Goal: Task Accomplishment & Management: Manage account settings

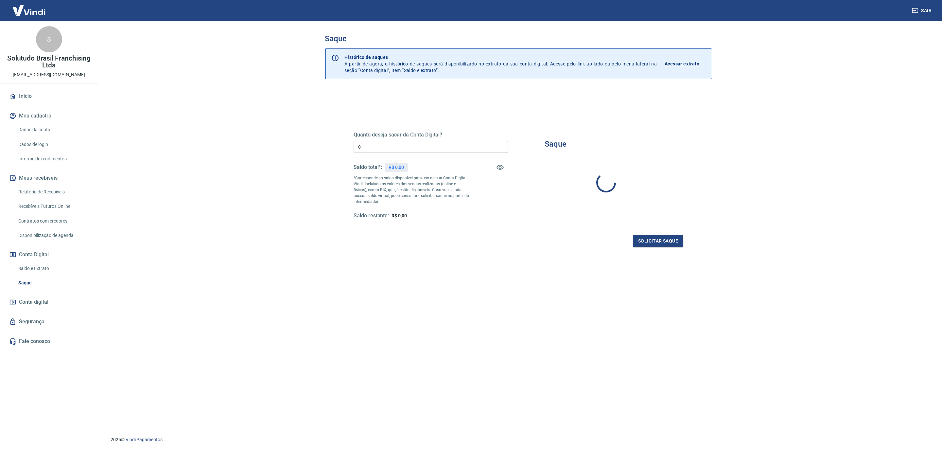
type input "R$ 0,00"
click at [62, 193] on link "Relatório de Recebíveis" at bounding box center [53, 191] width 74 height 13
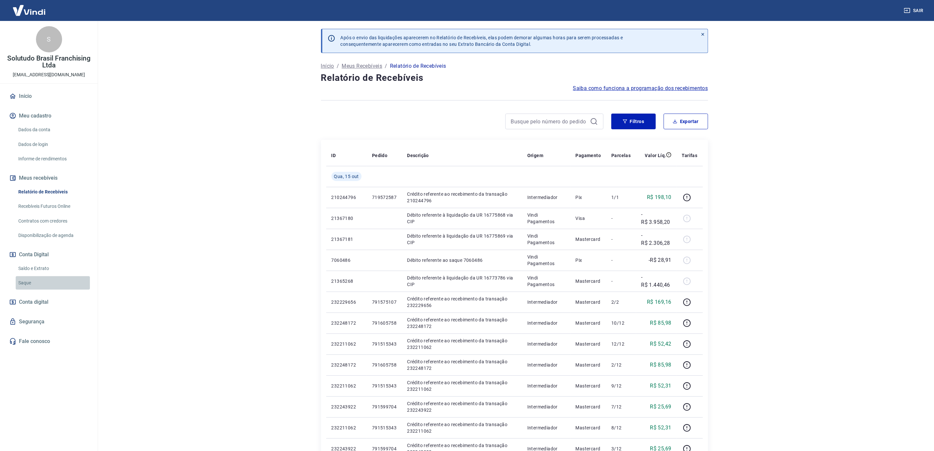
click at [55, 282] on link "Saque" at bounding box center [53, 282] width 74 height 13
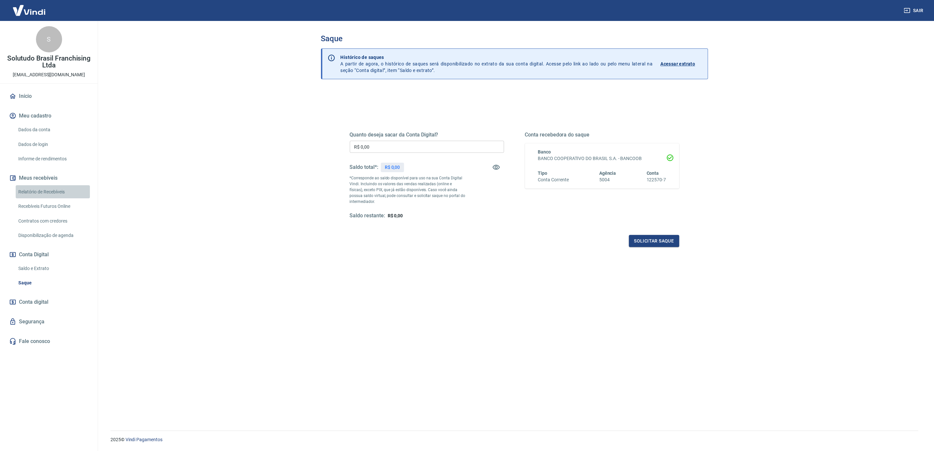
click at [35, 193] on link "Relatório de Recebíveis" at bounding box center [53, 191] width 74 height 13
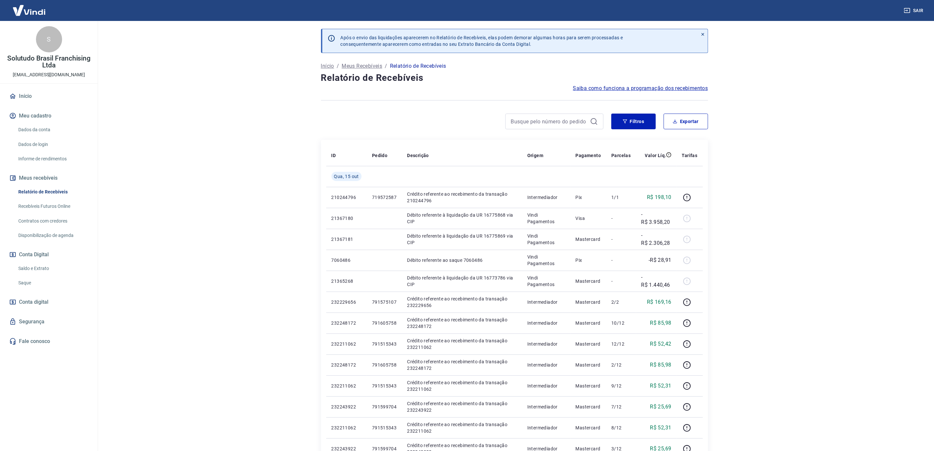
click at [27, 284] on link "Saque" at bounding box center [53, 282] width 74 height 13
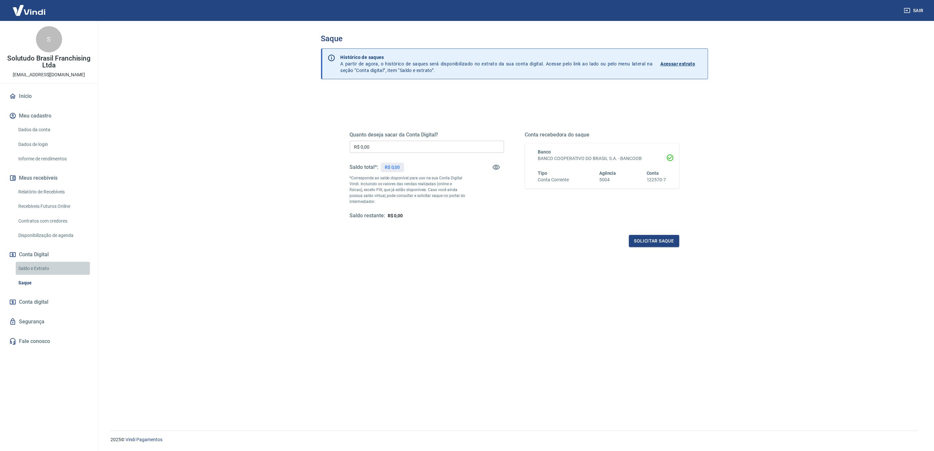
click at [48, 269] on link "Saldo e Extrato" at bounding box center [53, 268] width 74 height 13
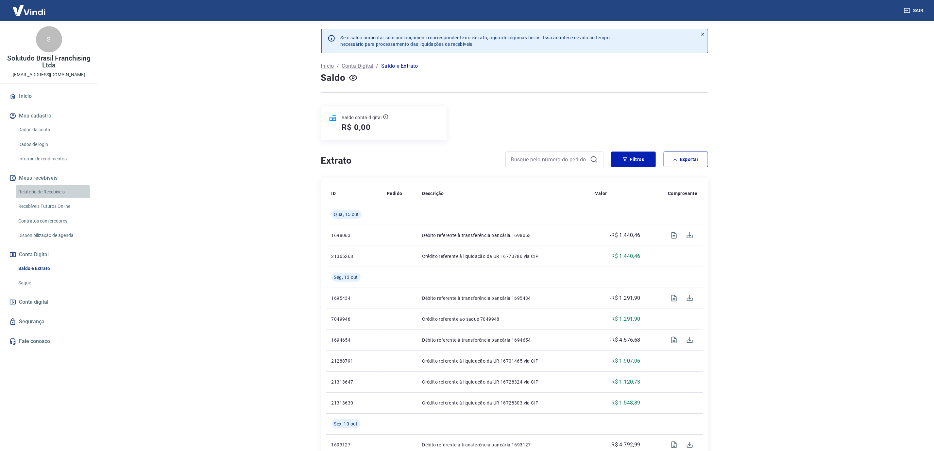
click at [39, 189] on link "Relatório de Recebíveis" at bounding box center [53, 191] width 74 height 13
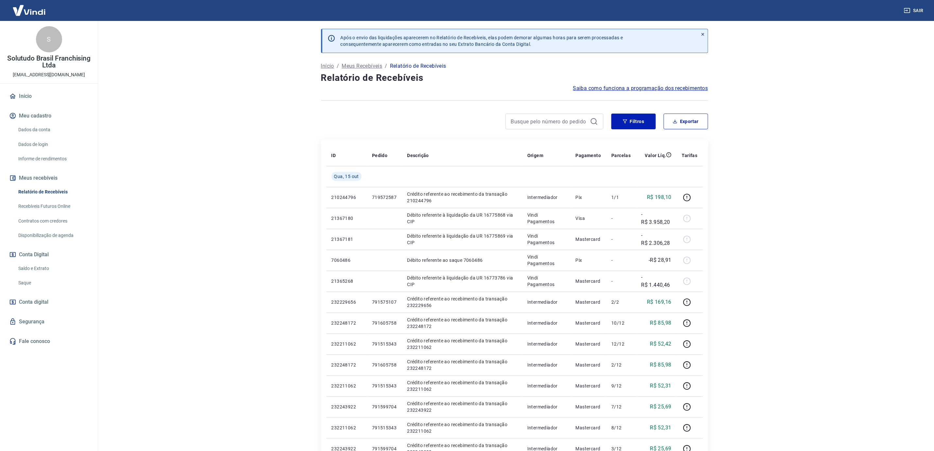
click at [33, 267] on link "Saldo e Extrato" at bounding box center [53, 268] width 74 height 13
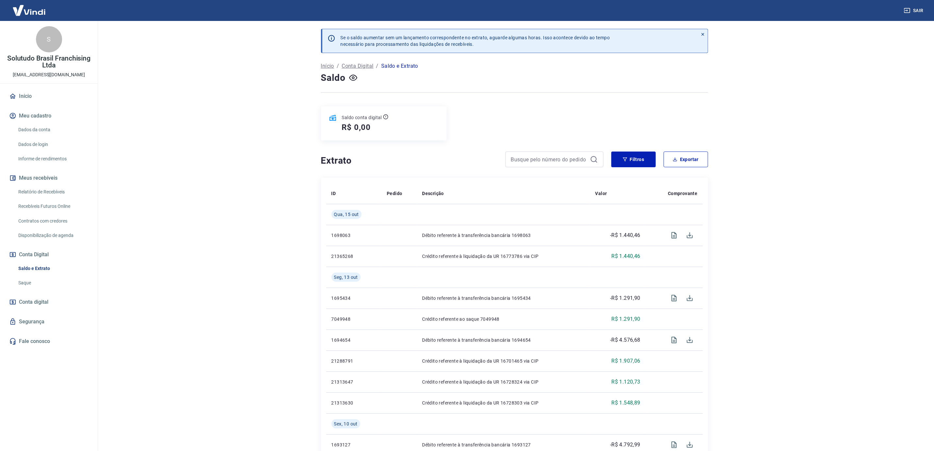
click at [36, 280] on link "Saque" at bounding box center [53, 282] width 74 height 13
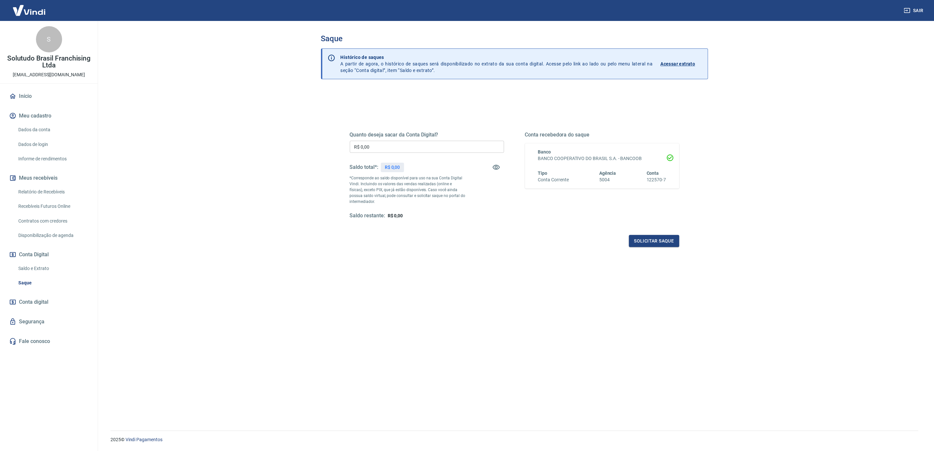
scroll to position [20, 0]
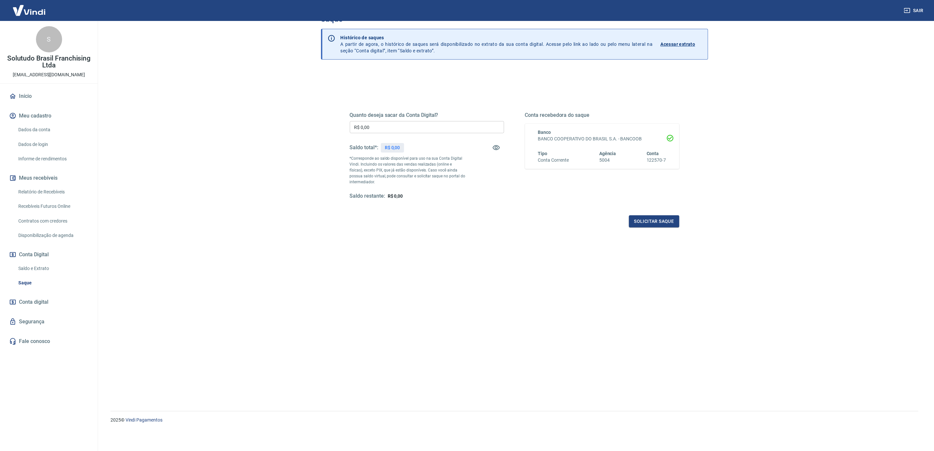
click at [49, 189] on link "Relatório de Recebíveis" at bounding box center [53, 191] width 74 height 13
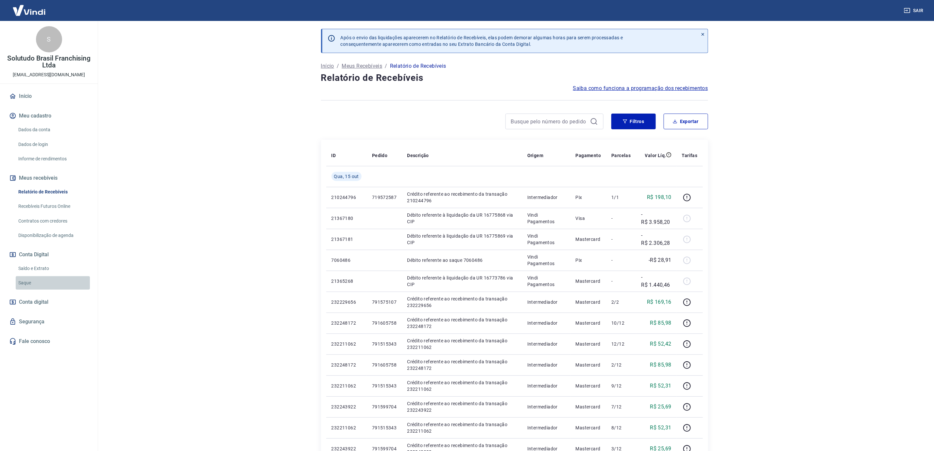
click at [42, 286] on link "Saque" at bounding box center [53, 282] width 74 height 13
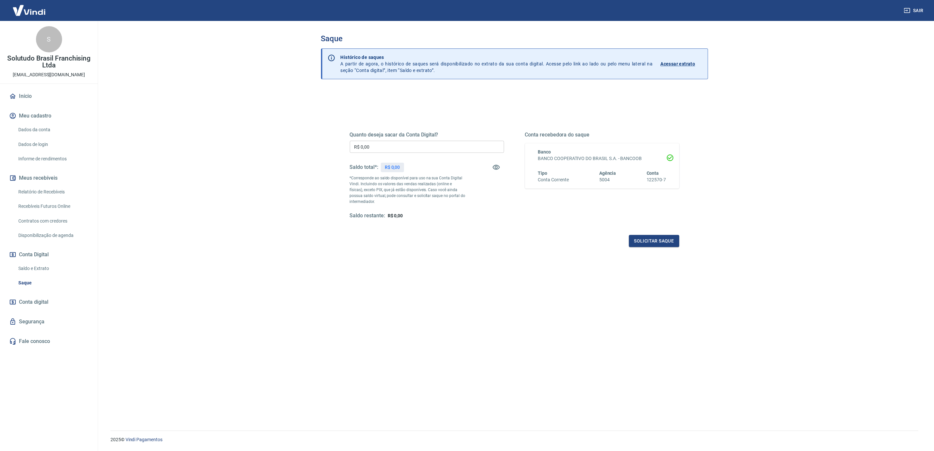
click at [409, 288] on div "Quanto deseja sacar da Conta Digital? R$ 0,00 ​ Saldo total*: R$ 0,00 *Correspo…" at bounding box center [514, 280] width 387 height 381
click at [398, 144] on input "R$ 0,00" at bounding box center [427, 147] width 154 height 12
click at [495, 164] on icon "button" at bounding box center [497, 167] width 8 height 8
click at [655, 245] on button "Solicitar saque" at bounding box center [654, 241] width 50 height 12
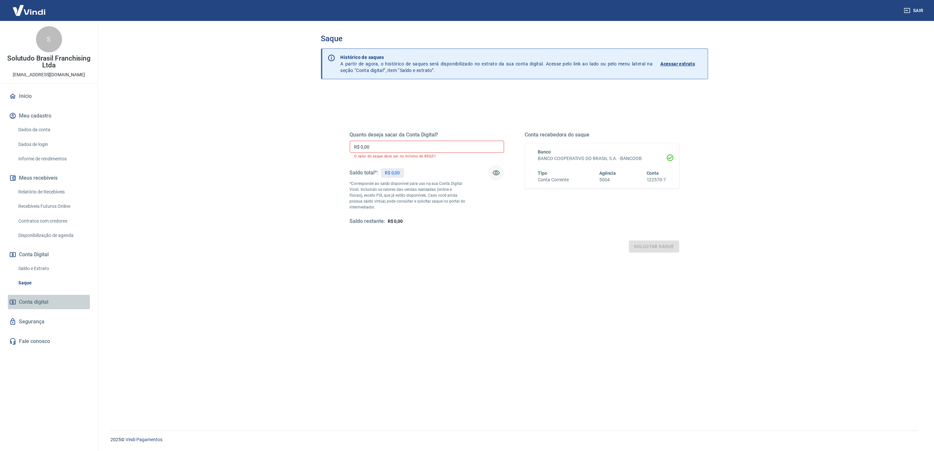
click at [62, 298] on link "Conta digital" at bounding box center [49, 302] width 82 height 14
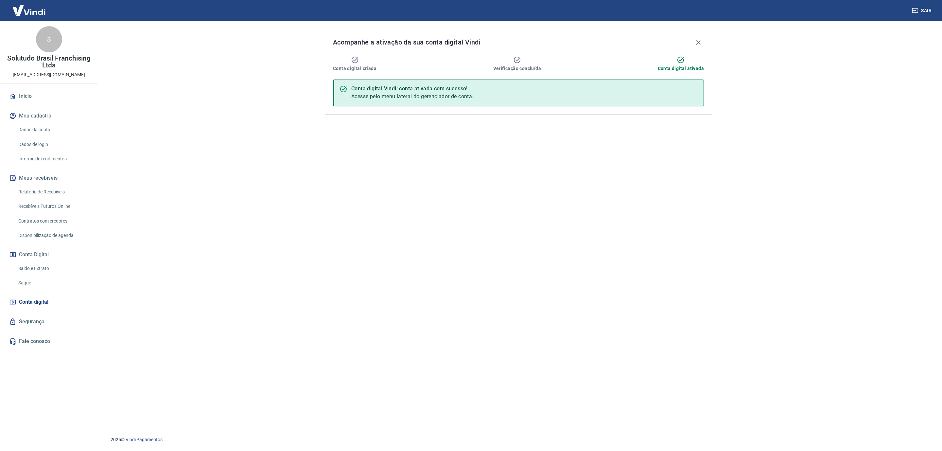
click at [523, 84] on div "Conta digital Vindi: conta ativada com sucesso! Acesse pelo menu lateral do ger…" at bounding box center [518, 92] width 371 height 27
click at [38, 129] on link "Dados da conta" at bounding box center [53, 129] width 74 height 13
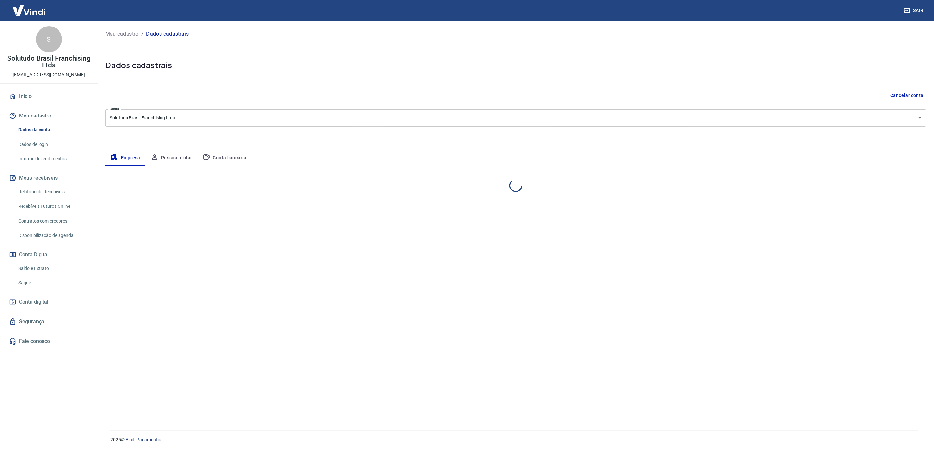
select select "SP"
select select "business"
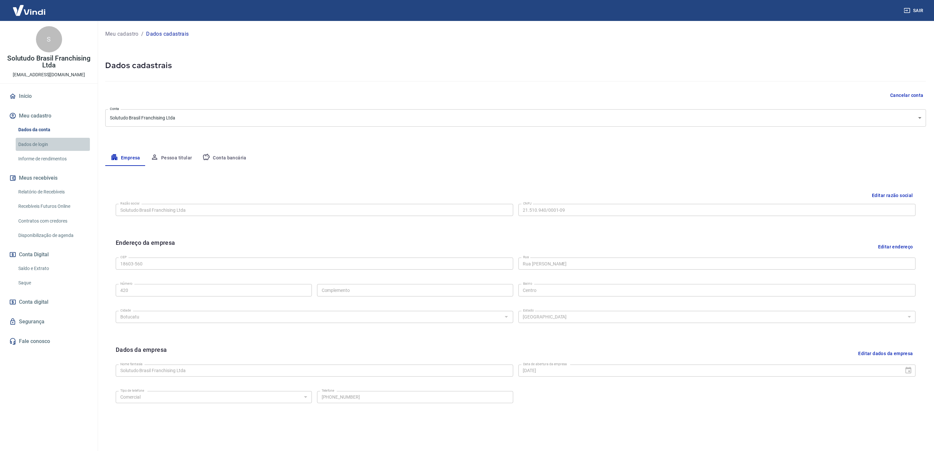
click at [42, 141] on link "Dados de login" at bounding box center [53, 144] width 74 height 13
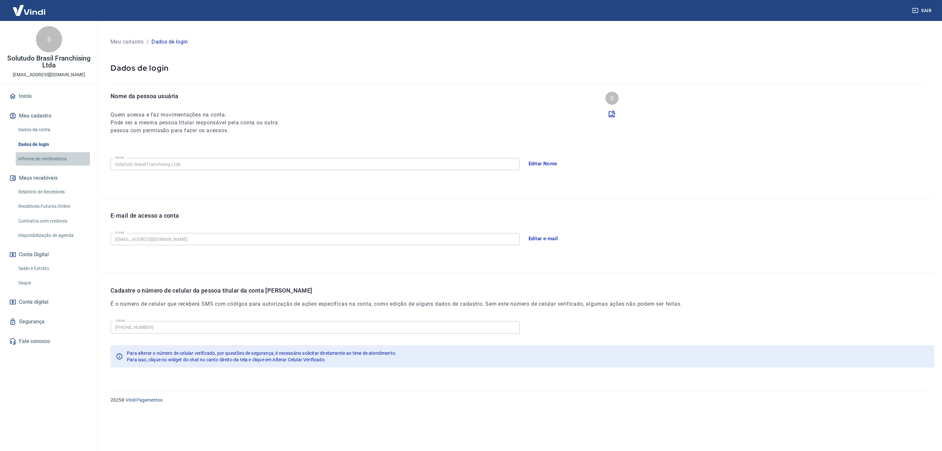
click at [46, 157] on link "Informe de rendimentos" at bounding box center [53, 158] width 74 height 13
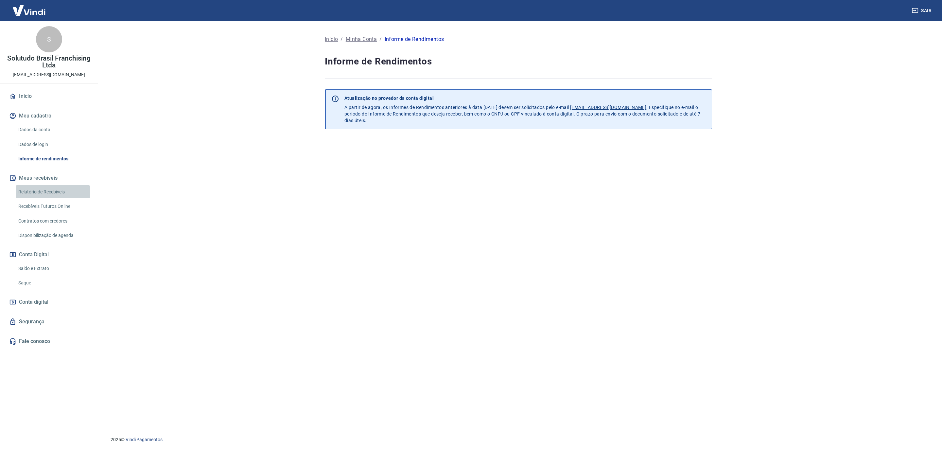
click at [48, 194] on link "Relatório de Recebíveis" at bounding box center [53, 191] width 74 height 13
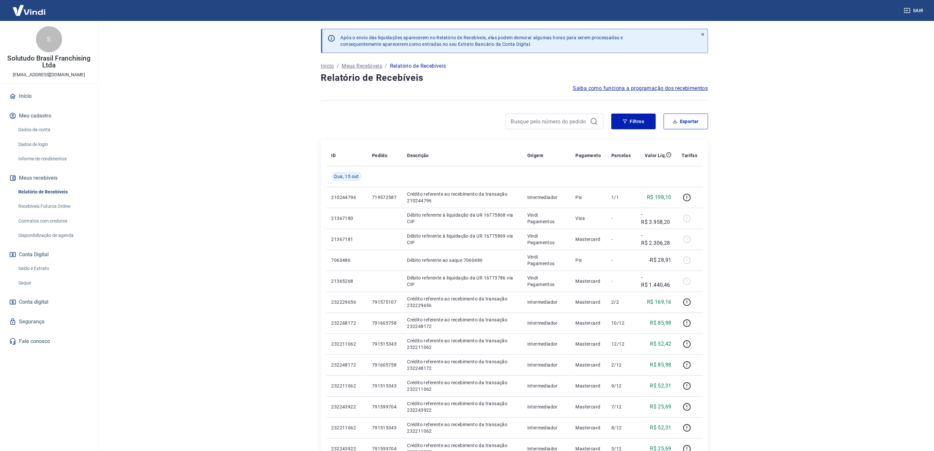
click at [52, 208] on link "Recebíveis Futuros Online" at bounding box center [53, 206] width 74 height 13
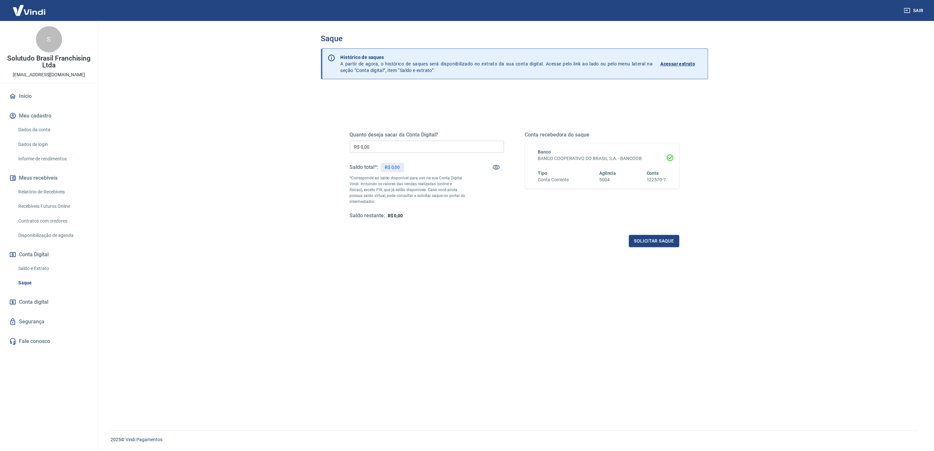
click at [594, 312] on div "Quanto deseja sacar da Conta Digital? R$ 0,00 ​ Saldo total*: R$ 0,00 *Correspo…" at bounding box center [514, 280] width 387 height 381
click at [28, 280] on link "Saque" at bounding box center [53, 282] width 74 height 13
click at [47, 267] on link "Saldo e Extrato" at bounding box center [53, 268] width 74 height 13
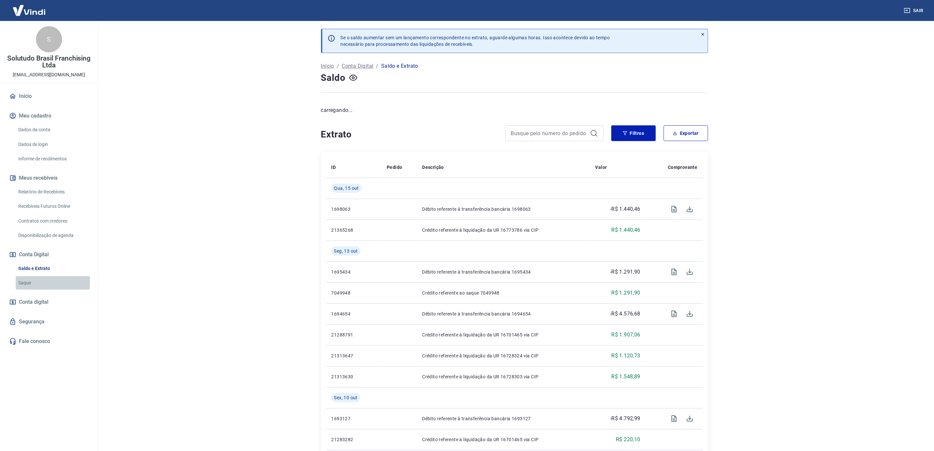
click at [43, 280] on link "Saque" at bounding box center [53, 282] width 74 height 13
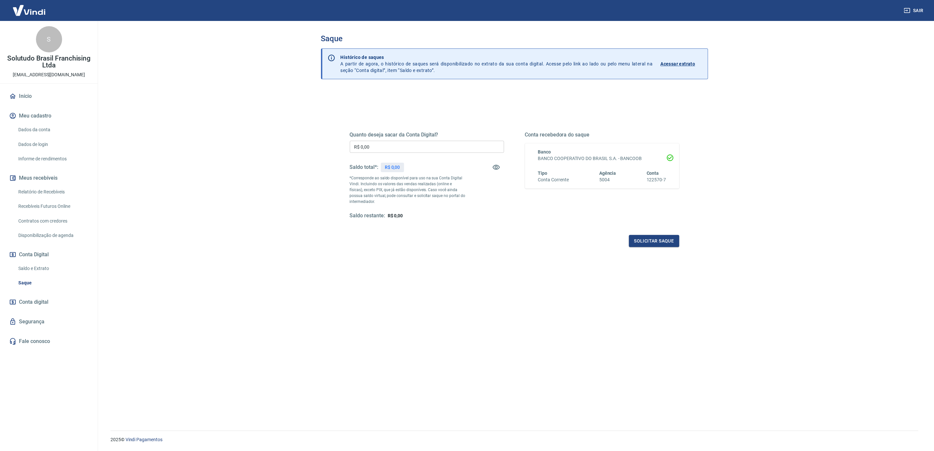
scroll to position [20, 0]
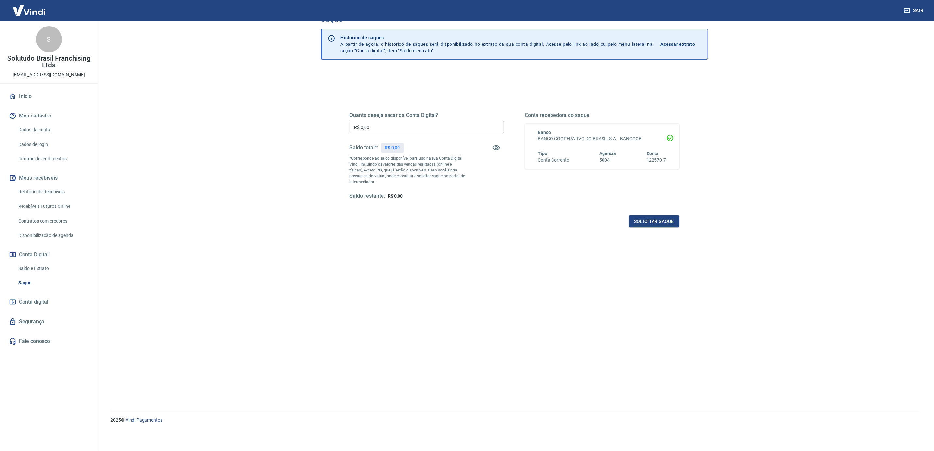
click at [32, 281] on link "Saque" at bounding box center [53, 282] width 74 height 13
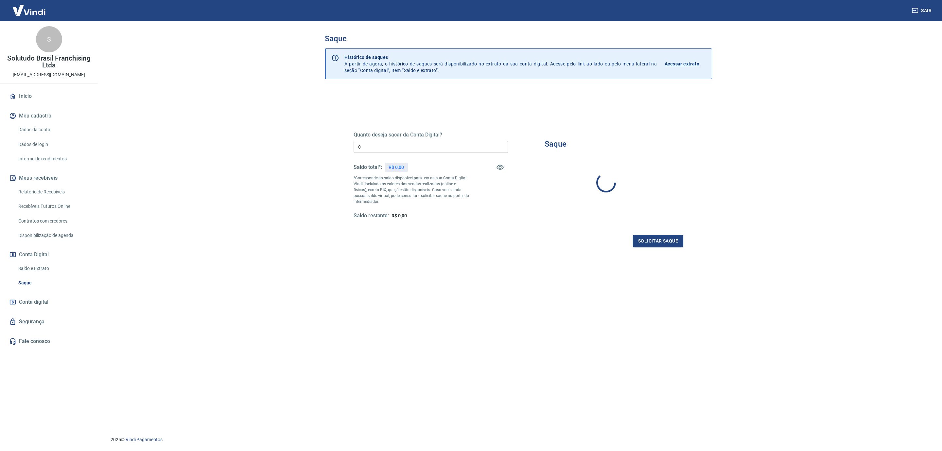
type input "R$ 0,00"
click at [408, 242] on div "Solicitar saque" at bounding box center [515, 241] width 330 height 12
drag, startPoint x: 408, startPoint y: 131, endPoint x: 407, endPoint y: 136, distance: 4.4
click at [408, 132] on h5 "Quanto deseja sacar da Conta Digital?" at bounding box center [427, 134] width 154 height 7
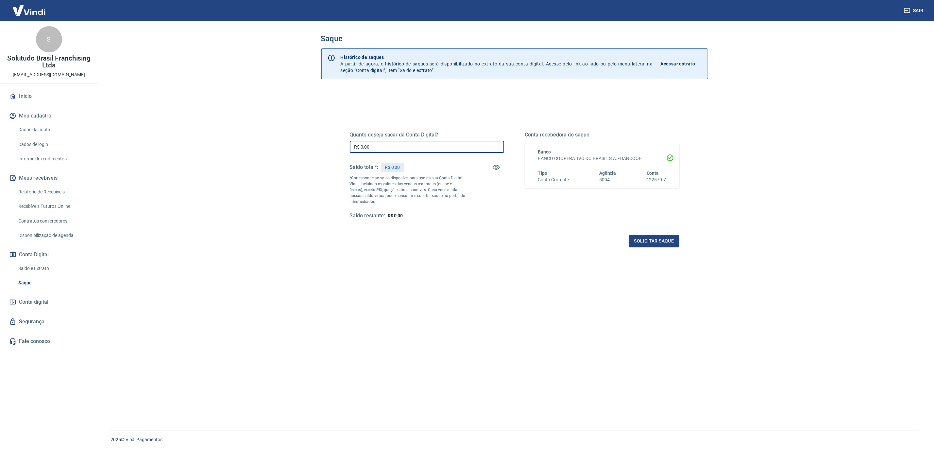
click at [404, 148] on input "R$ 0,00" at bounding box center [427, 147] width 154 height 12
click at [462, 374] on div "Quanto deseja sacar da Conta Digital? R$ 0,00 ​ Saldo total*: R$ 0,00 *Correspo…" at bounding box center [514, 280] width 387 height 381
click at [67, 192] on link "Relatório de Recebíveis" at bounding box center [53, 191] width 74 height 13
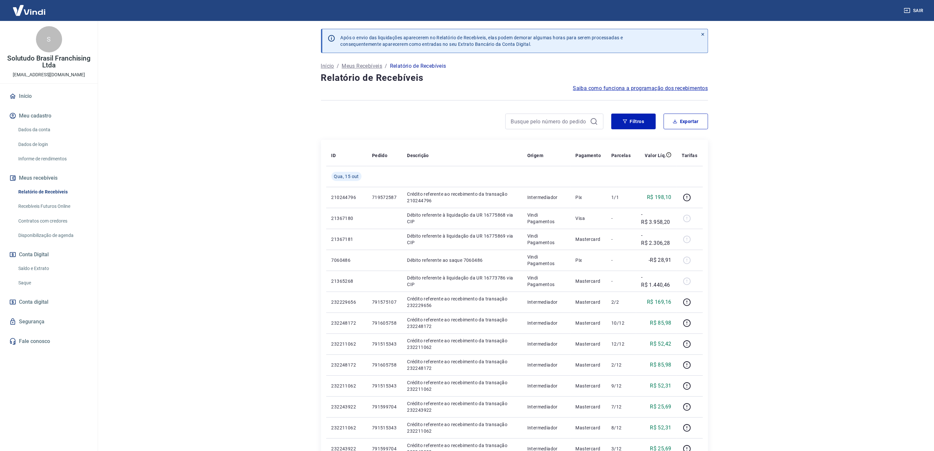
click at [46, 283] on link "Saque" at bounding box center [53, 282] width 74 height 13
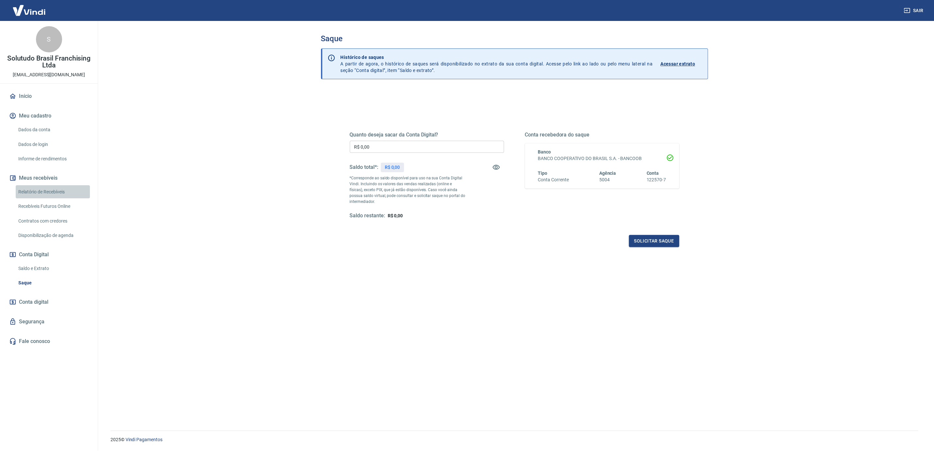
click at [59, 190] on link "Relatório de Recebíveis" at bounding box center [53, 191] width 74 height 13
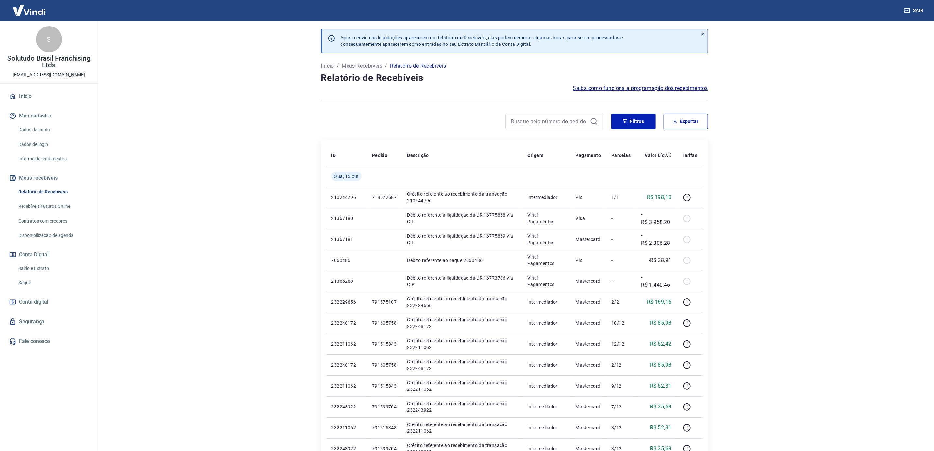
click at [31, 283] on link "Saque" at bounding box center [53, 282] width 74 height 13
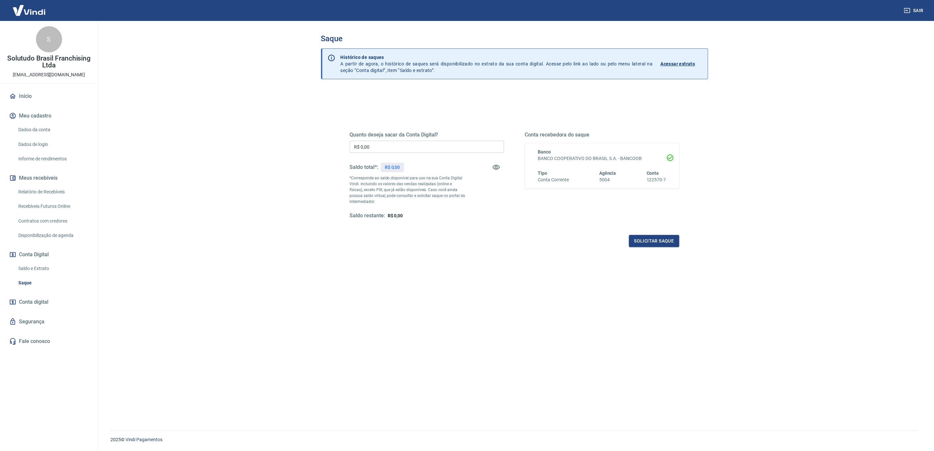
click at [518, 260] on div "Quanto deseja sacar da Conta Digital? R$ 0,00 ​ Saldo total*: R$ 0,00 *Correspo…" at bounding box center [514, 280] width 387 height 381
click at [429, 146] on input "R$ 0,00" at bounding box center [427, 147] width 154 height 12
click at [435, 280] on div "Quanto deseja sacar da Conta Digital? R$ 0,00 ​ Saldo total*: R$ 0,00 *Correspo…" at bounding box center [514, 280] width 387 height 381
click at [436, 281] on div "Quanto deseja sacar da Conta Digital? R$ 0,00 ​ Saldo total*: R$ 0,00 *Correspo…" at bounding box center [514, 280] width 387 height 381
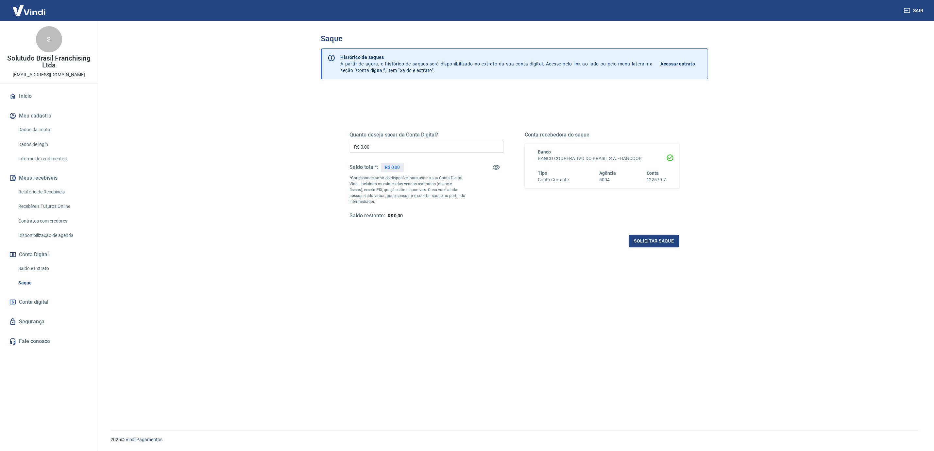
click at [436, 281] on div "Quanto deseja sacar da Conta Digital? R$ 0,00 ​ Saldo total*: R$ 0,00 *Correspo…" at bounding box center [514, 280] width 387 height 381
click at [30, 278] on link "Saque" at bounding box center [53, 282] width 74 height 13
click at [37, 268] on link "Saldo e Extrato" at bounding box center [53, 268] width 74 height 13
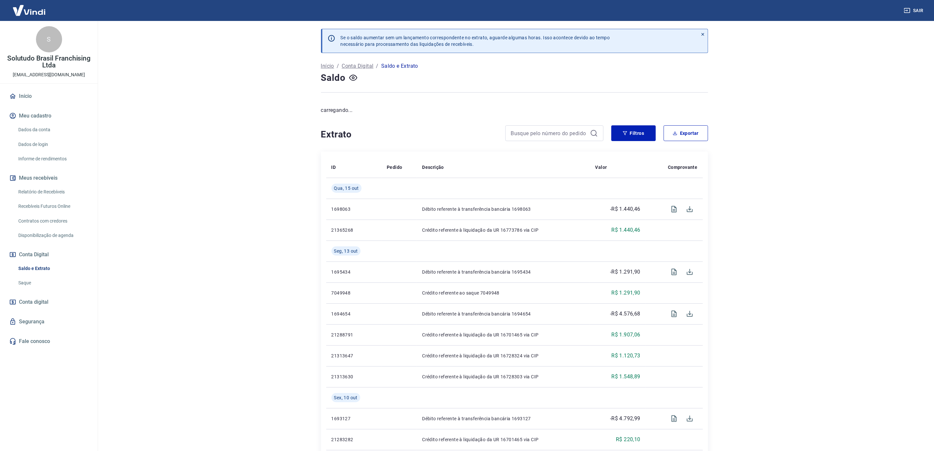
click at [67, 191] on link "Relatório de Recebíveis" at bounding box center [53, 191] width 74 height 13
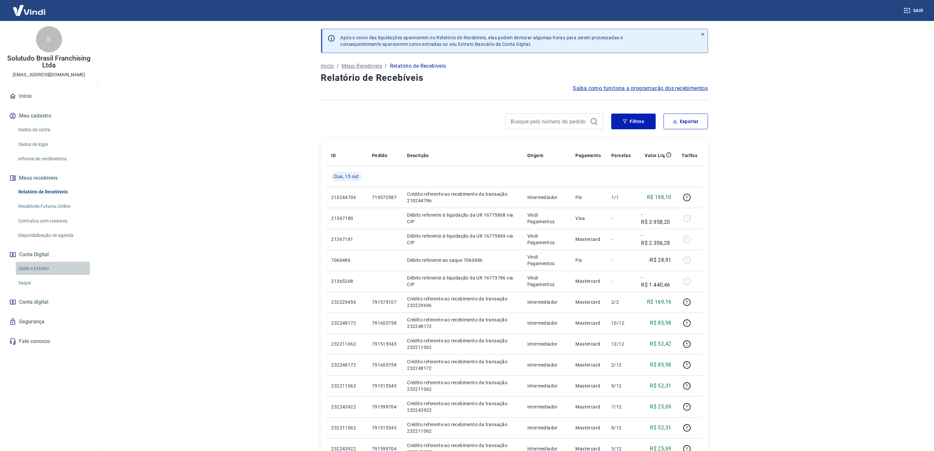
click at [41, 263] on link "Saldo e Extrato" at bounding box center [53, 268] width 74 height 13
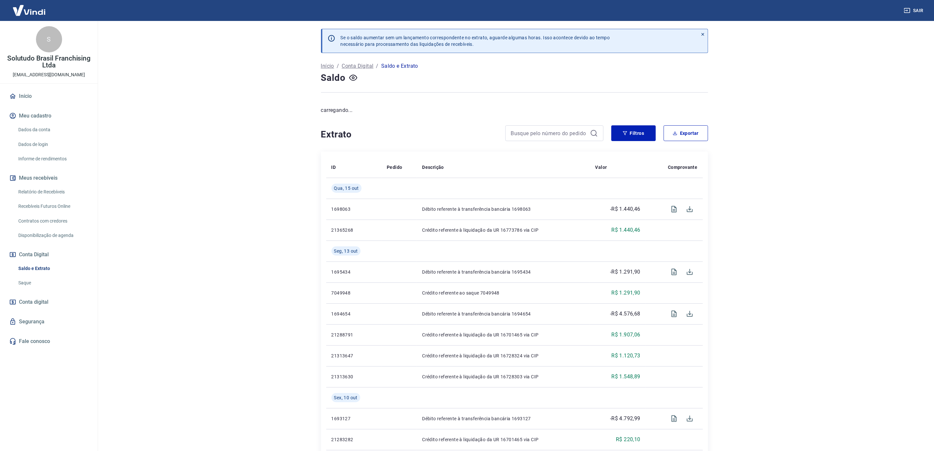
click at [32, 279] on link "Saque" at bounding box center [53, 282] width 74 height 13
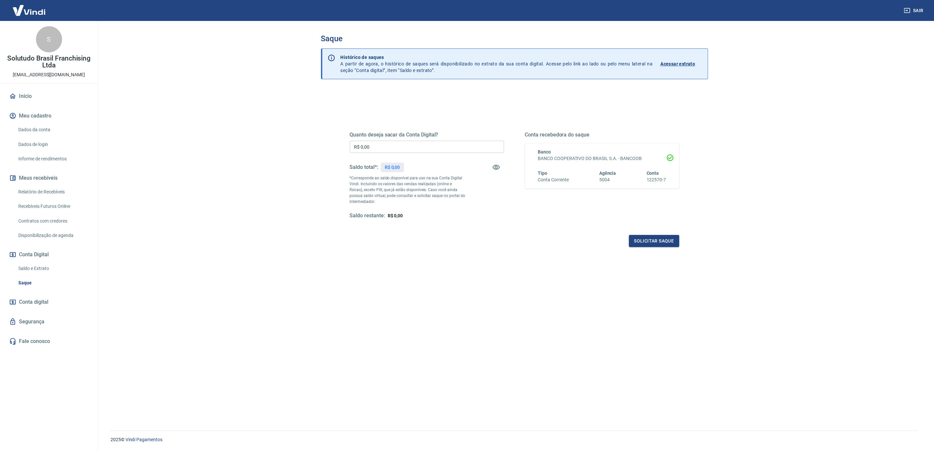
click at [460, 337] on div "Quanto deseja sacar da Conta Digital? R$ 0,00 ​ Saldo total*: R$ 0,00 *Correspo…" at bounding box center [514, 280] width 387 height 381
click at [449, 273] on div "Quanto deseja sacar da Conta Digital? R$ 0,00 ​ Saldo total*: R$ 0,00 *Correspo…" at bounding box center [514, 280] width 387 height 381
click at [48, 264] on link "Saldo e Extrato" at bounding box center [53, 268] width 74 height 13
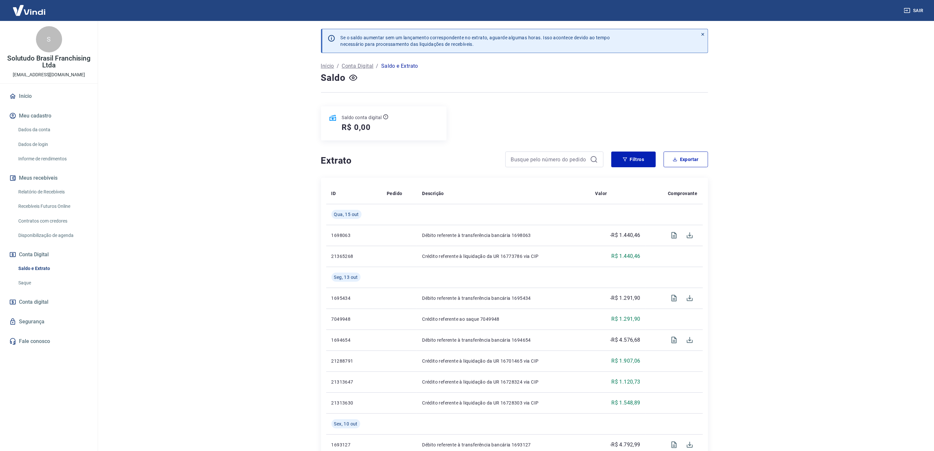
click at [46, 281] on link "Saque" at bounding box center [53, 282] width 74 height 13
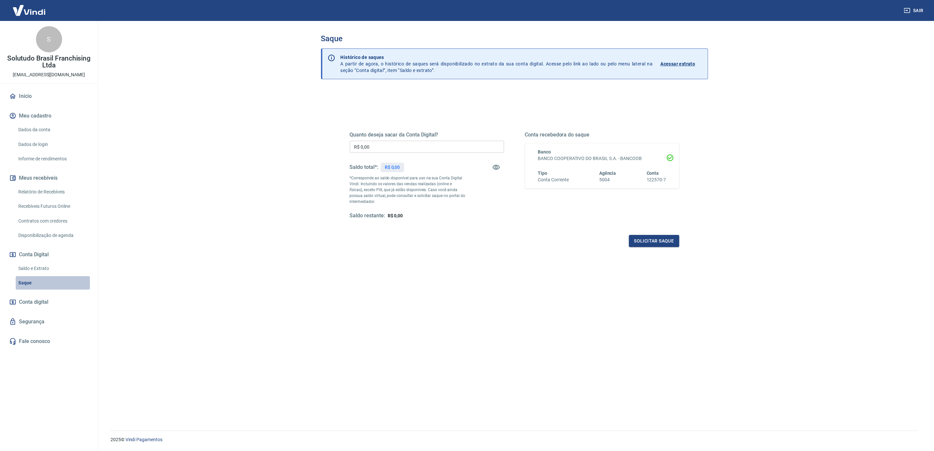
click at [46, 281] on link "Saque" at bounding box center [53, 282] width 74 height 13
click at [48, 274] on link "Saldo e Extrato" at bounding box center [53, 268] width 74 height 13
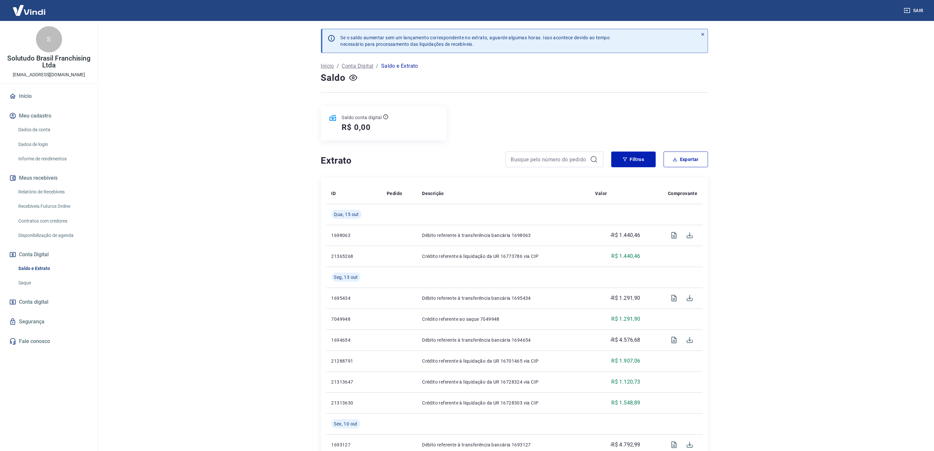
click at [22, 280] on link "Saque" at bounding box center [53, 282] width 74 height 13
click at [61, 287] on link "Saque" at bounding box center [53, 282] width 74 height 13
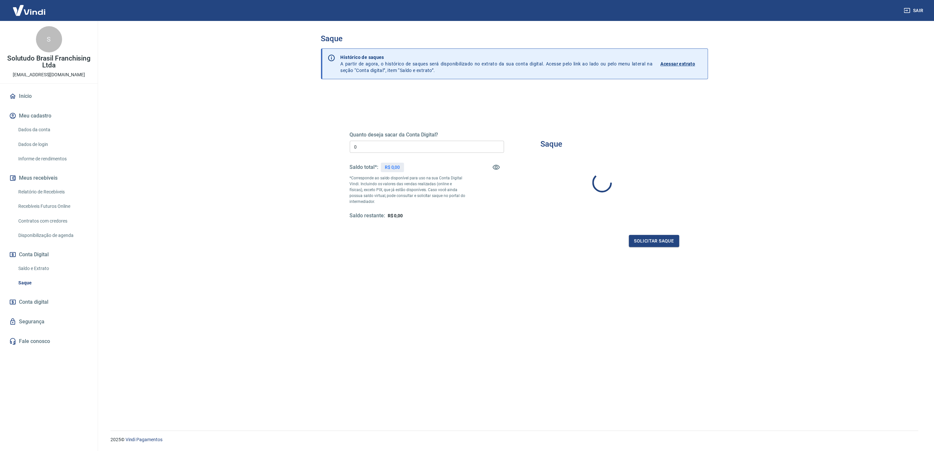
type input "R$ 0,00"
click at [453, 291] on div "Quanto deseja sacar da Conta Digital? R$ 0,00 ​ Saldo total*: R$ 0,00 *Correspo…" at bounding box center [514, 280] width 387 height 381
click at [454, 291] on div "Quanto deseja sacar da Conta Digital? R$ 0,00 ​ Saldo total*: R$ 0,00 *Correspo…" at bounding box center [514, 280] width 387 height 381
